Goal: Task Accomplishment & Management: Use online tool/utility

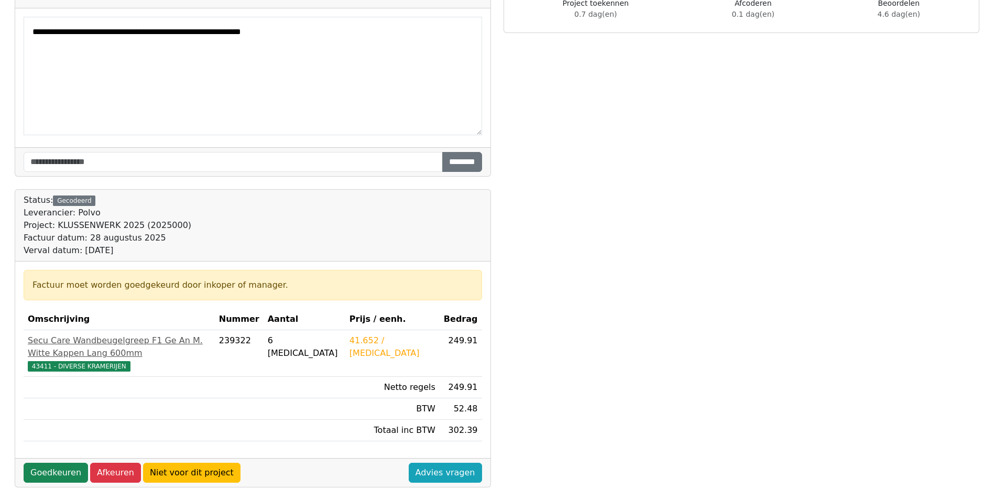
scroll to position [157, 0]
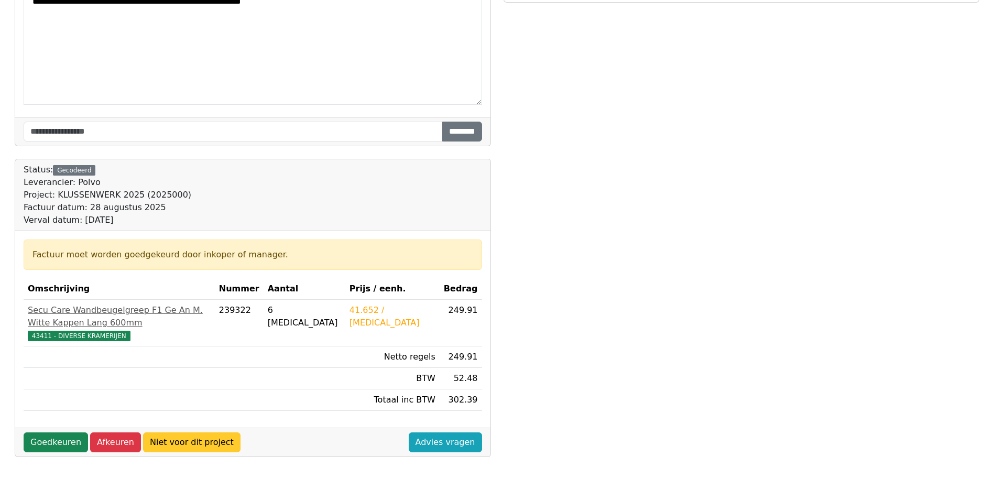
click at [172, 432] on link "Niet voor dit project" at bounding box center [191, 442] width 97 height 20
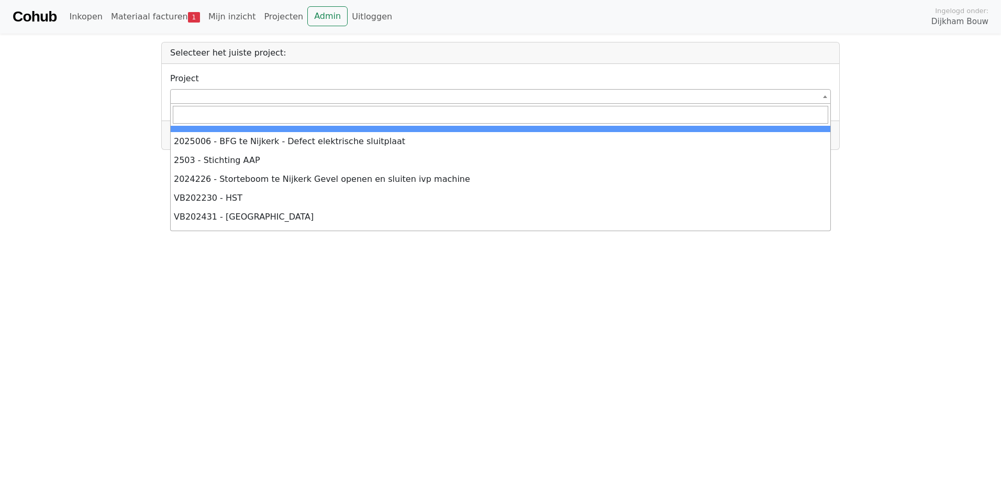
click at [198, 96] on span at bounding box center [500, 96] width 661 height 15
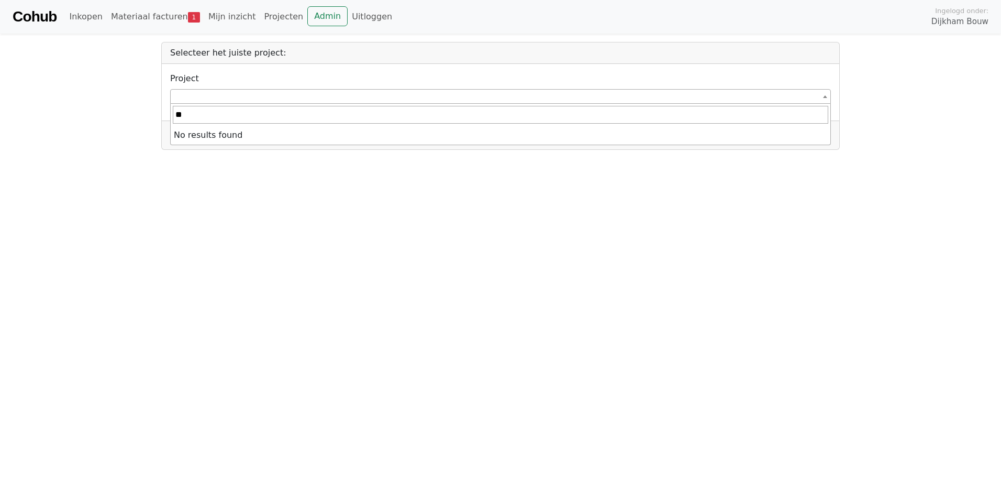
type input "*"
